Goal: Check status: Check status

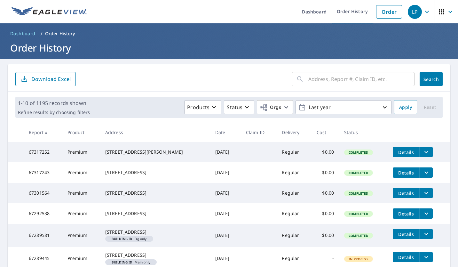
click at [309, 80] on input "text" at bounding box center [361, 79] width 106 height 18
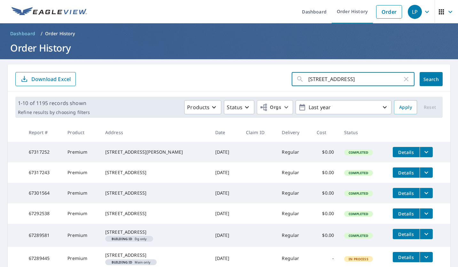
type input "[STREET_ADDRESS][DEMOGRAPHIC_DATA]"
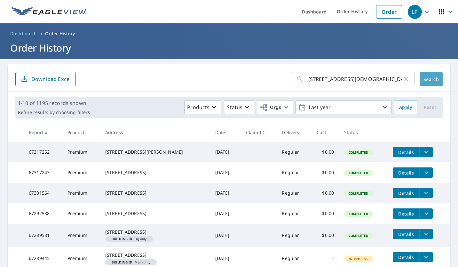
click at [425, 82] on span "Search" at bounding box center [431, 79] width 13 height 6
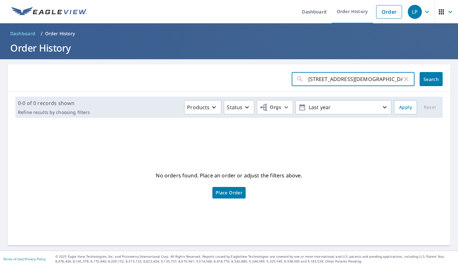
drag, startPoint x: 364, startPoint y: 77, endPoint x: 269, endPoint y: 77, distance: 94.9
click at [269, 77] on form "[STREET_ADDRESS][DEMOGRAPHIC_DATA] ​ Search" at bounding box center [228, 79] width 427 height 14
type input "3310"
click at [429, 80] on span "Search" at bounding box center [431, 79] width 13 height 6
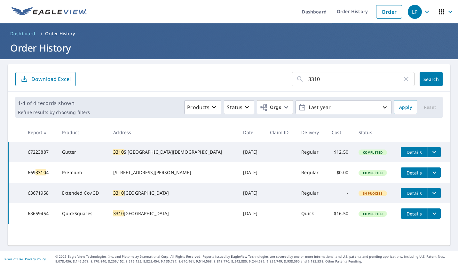
click at [432, 153] on icon "filesDropdownBtn-67223887" at bounding box center [434, 152] width 4 height 2
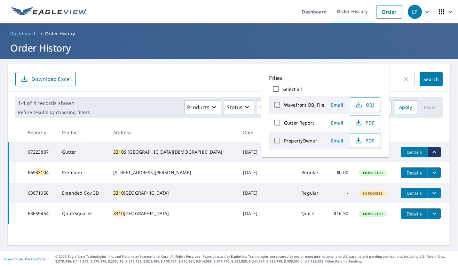
click at [364, 138] on span "PDF" at bounding box center [364, 141] width 20 height 8
